Goal: Find contact information: Find contact information

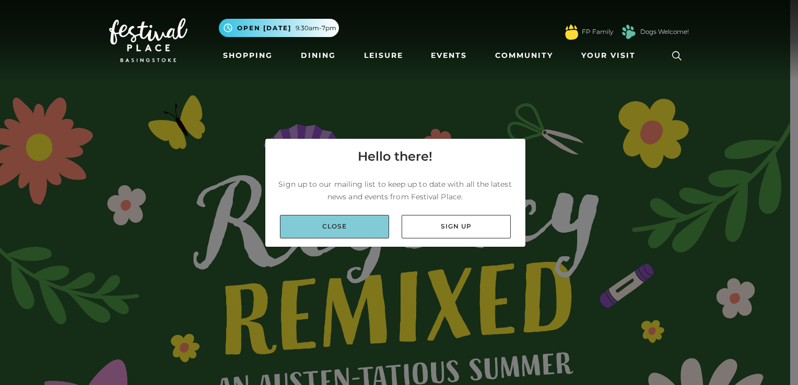
click at [326, 218] on link "Close" at bounding box center [334, 226] width 109 height 23
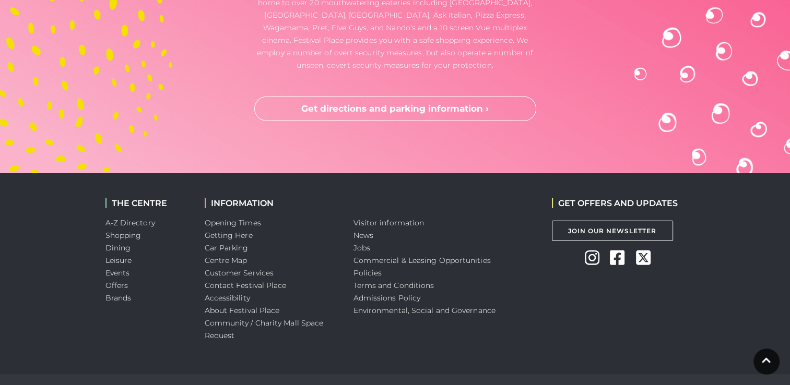
scroll to position [3211, 0]
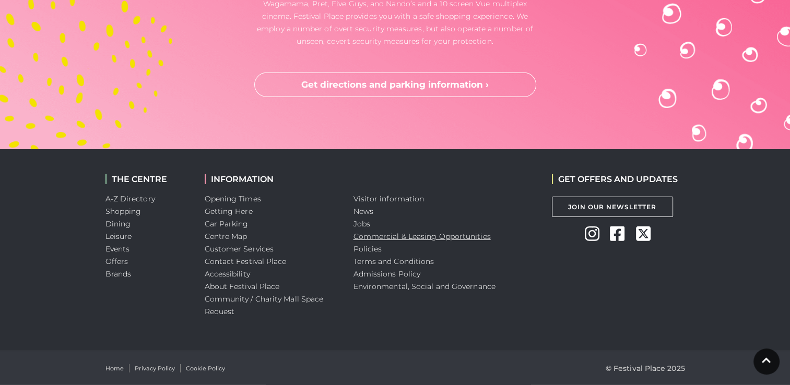
click at [387, 238] on link "Commercial & Leasing Opportunities" at bounding box center [421, 236] width 137 height 9
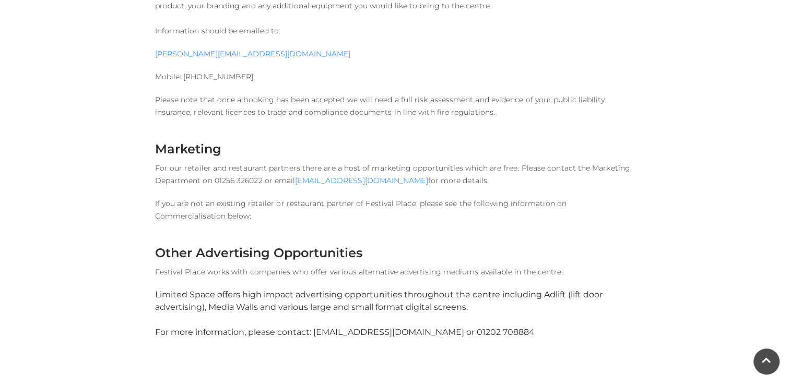
scroll to position [1499, 0]
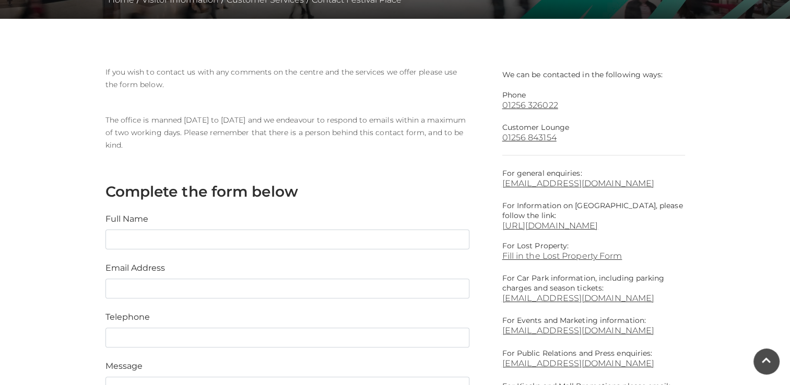
scroll to position [261, 0]
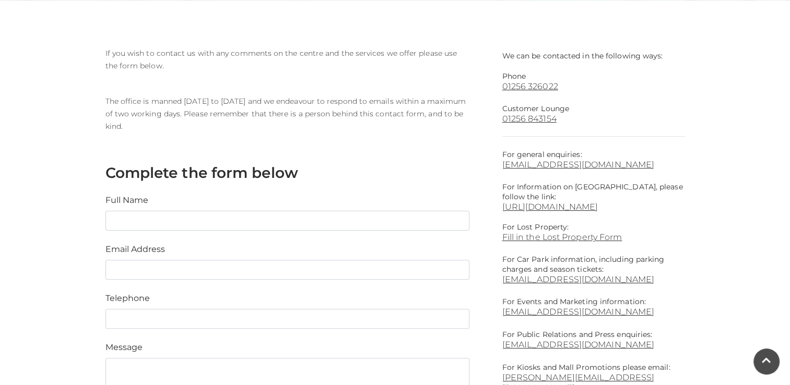
click at [428, 192] on div "Full Name Email Address Telephone Message Submit" at bounding box center [288, 348] width 380 height 332
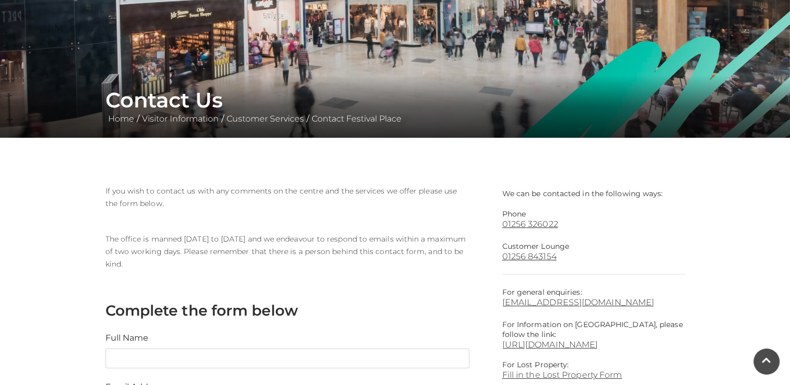
scroll to position [104, 0]
